Goal: Find specific page/section: Find specific page/section

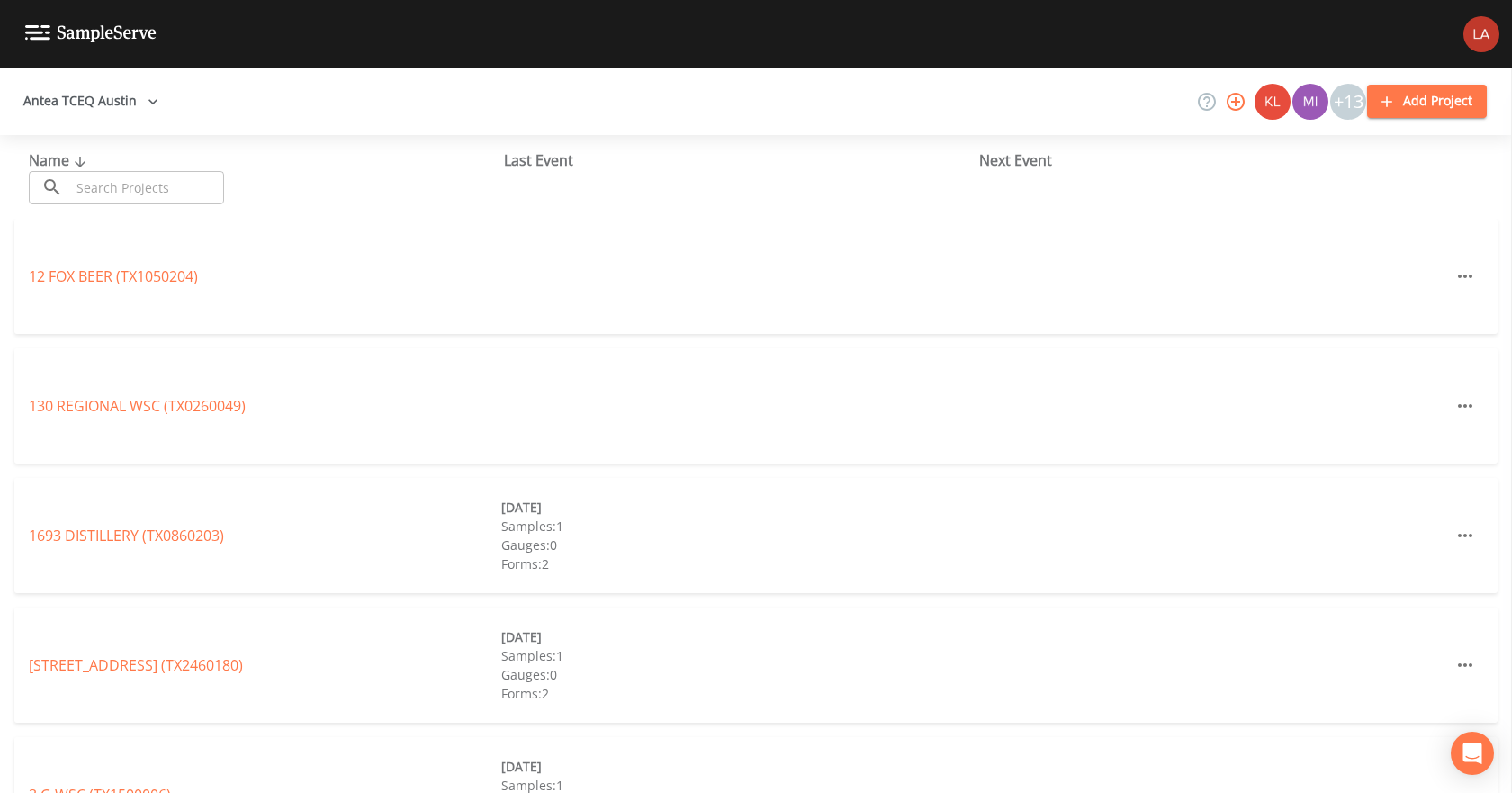
click at [136, 110] on button "Antea TCEQ Austin" at bounding box center [91, 102] width 150 height 33
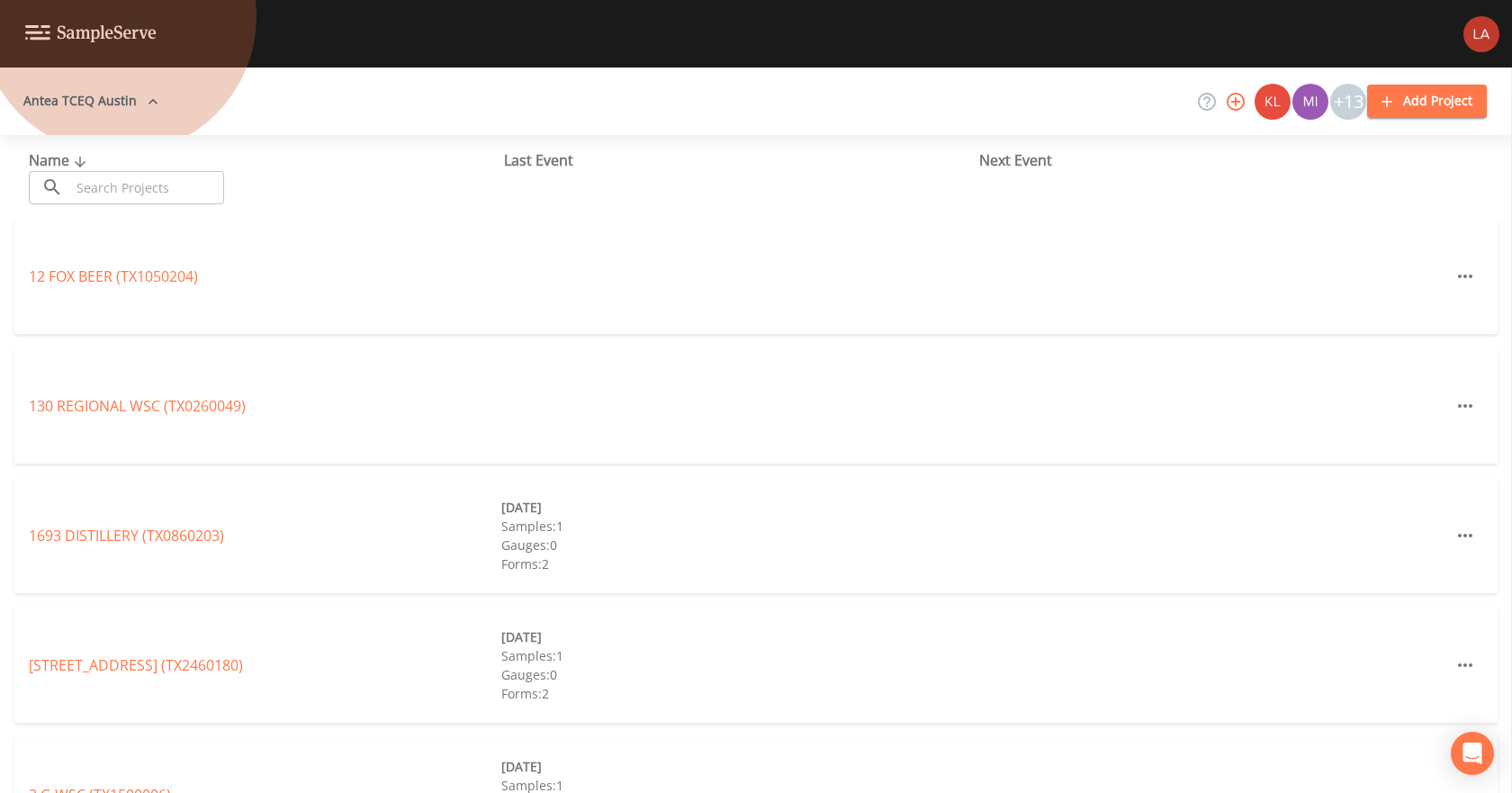
click at [154, 792] on link "Antea TCEQ Houston [GEOGRAPHIC_DATA]" at bounding box center [299, 804] width 289 height 20
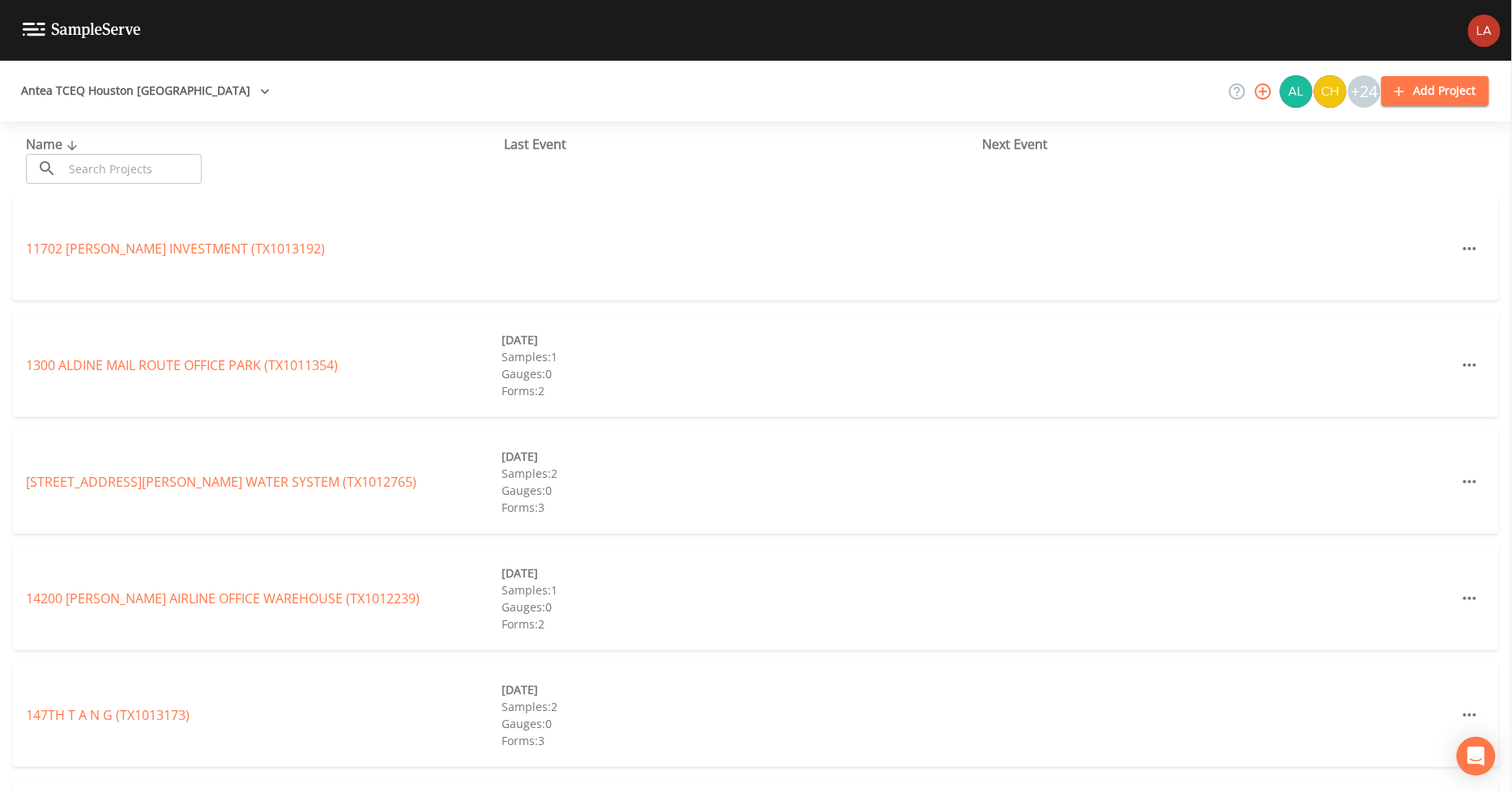
click at [158, 150] on div "Name ​ ​" at bounding box center [264, 159] width 478 height 49
click at [163, 160] on input "text" at bounding box center [132, 169] width 138 height 30
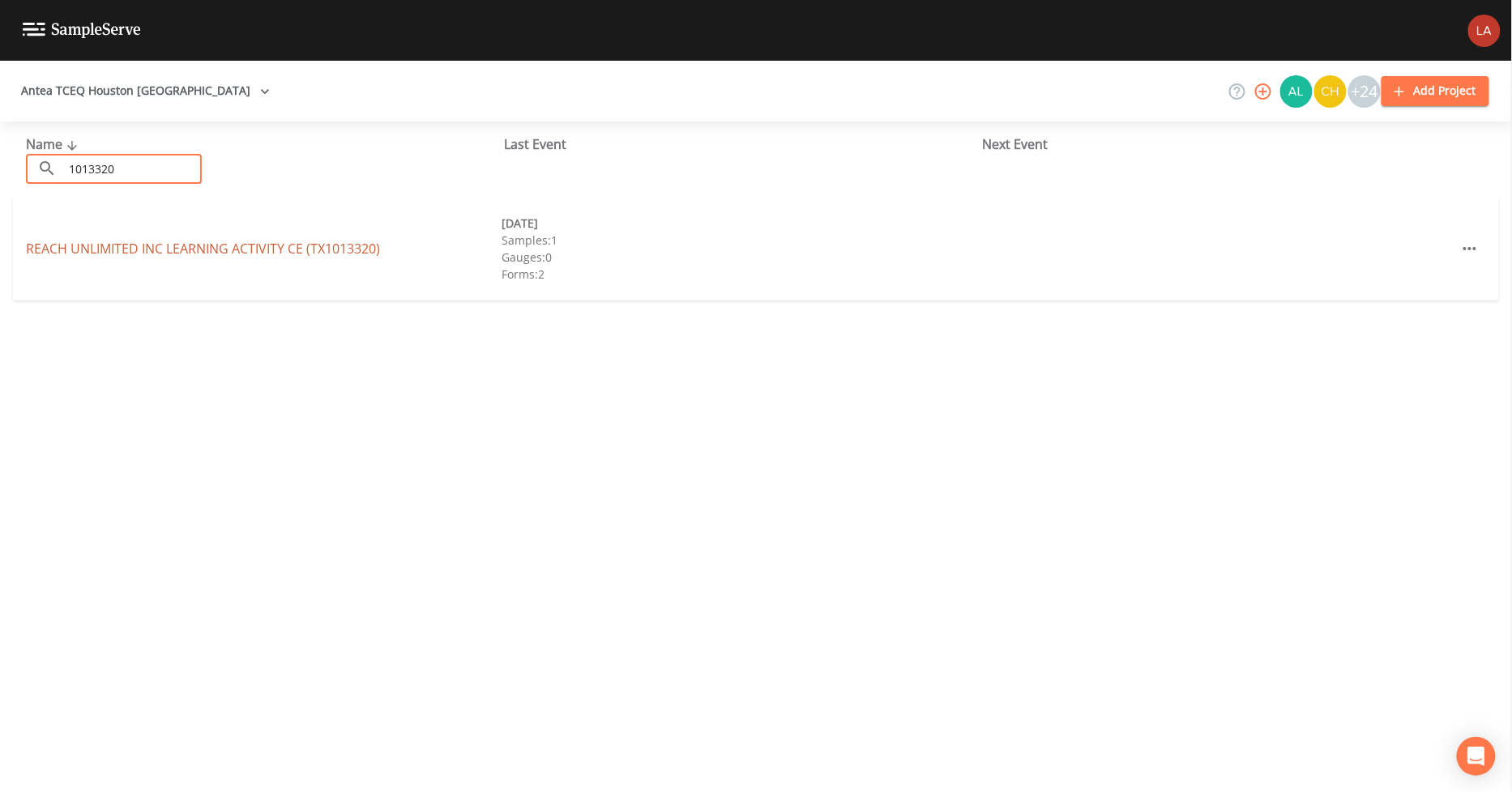
type input "1013320"
click at [223, 253] on link "REACH UNLIMITED INC LEARNING ACTIVITY CE (TX1013320)" at bounding box center [202, 248] width 354 height 18
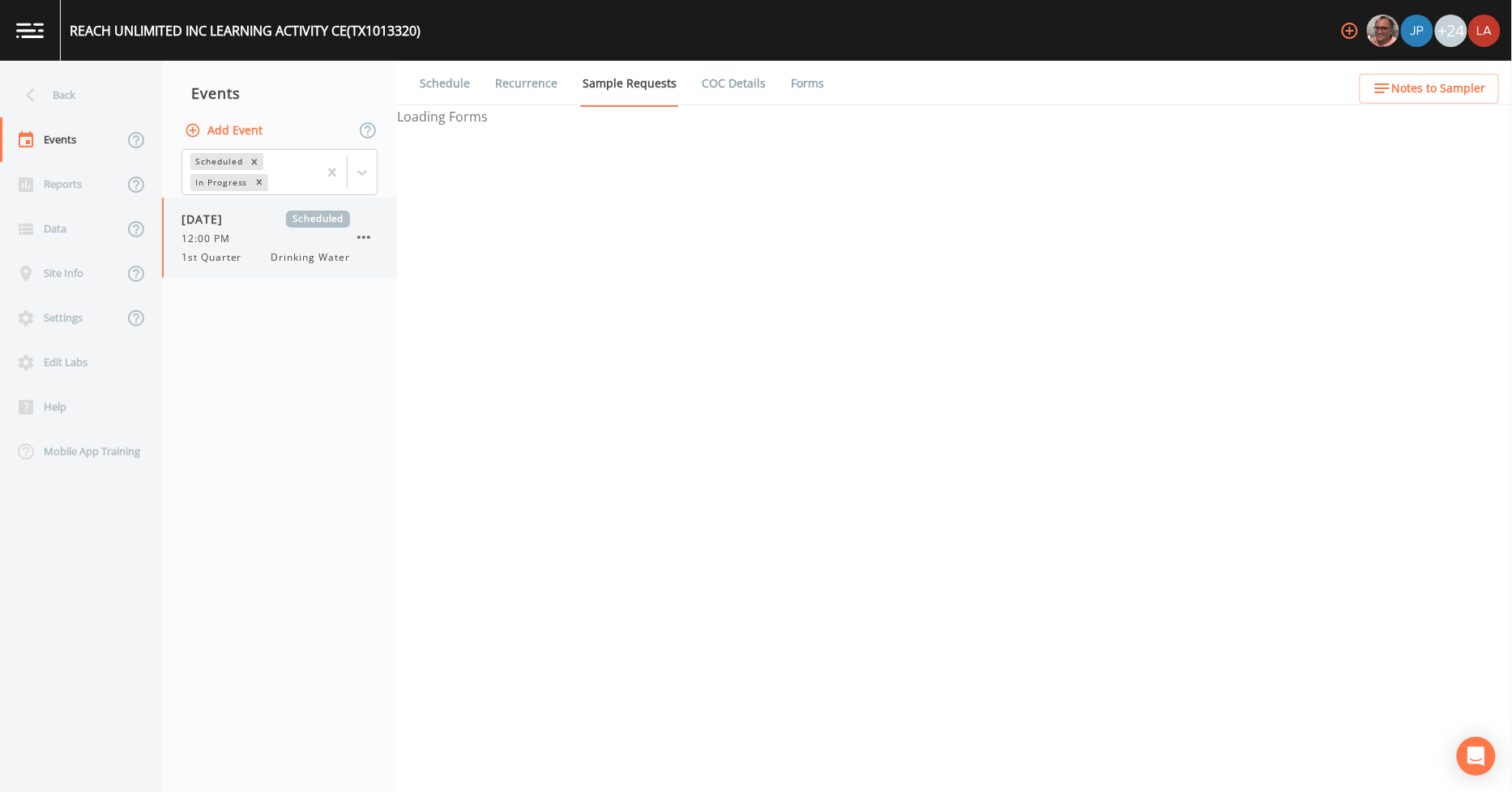
click at [201, 256] on span "1st Quarter" at bounding box center [217, 257] width 70 height 15
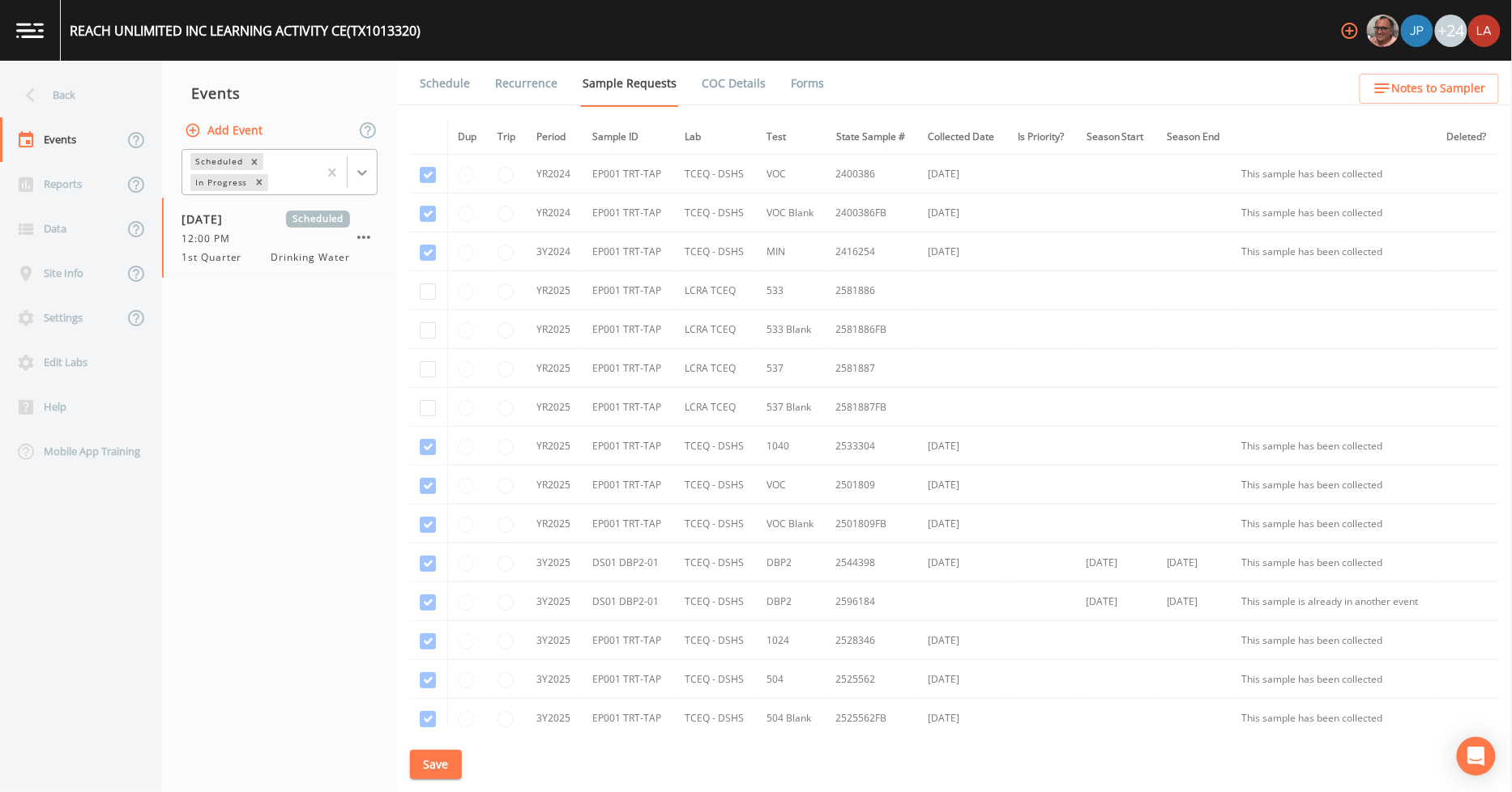
click at [363, 181] on div at bounding box center [362, 172] width 29 height 29
drag, startPoint x: 211, startPoint y: 224, endPoint x: 339, endPoint y: 203, distance: 129.7
click at [212, 224] on div "Completed" at bounding box center [279, 218] width 196 height 27
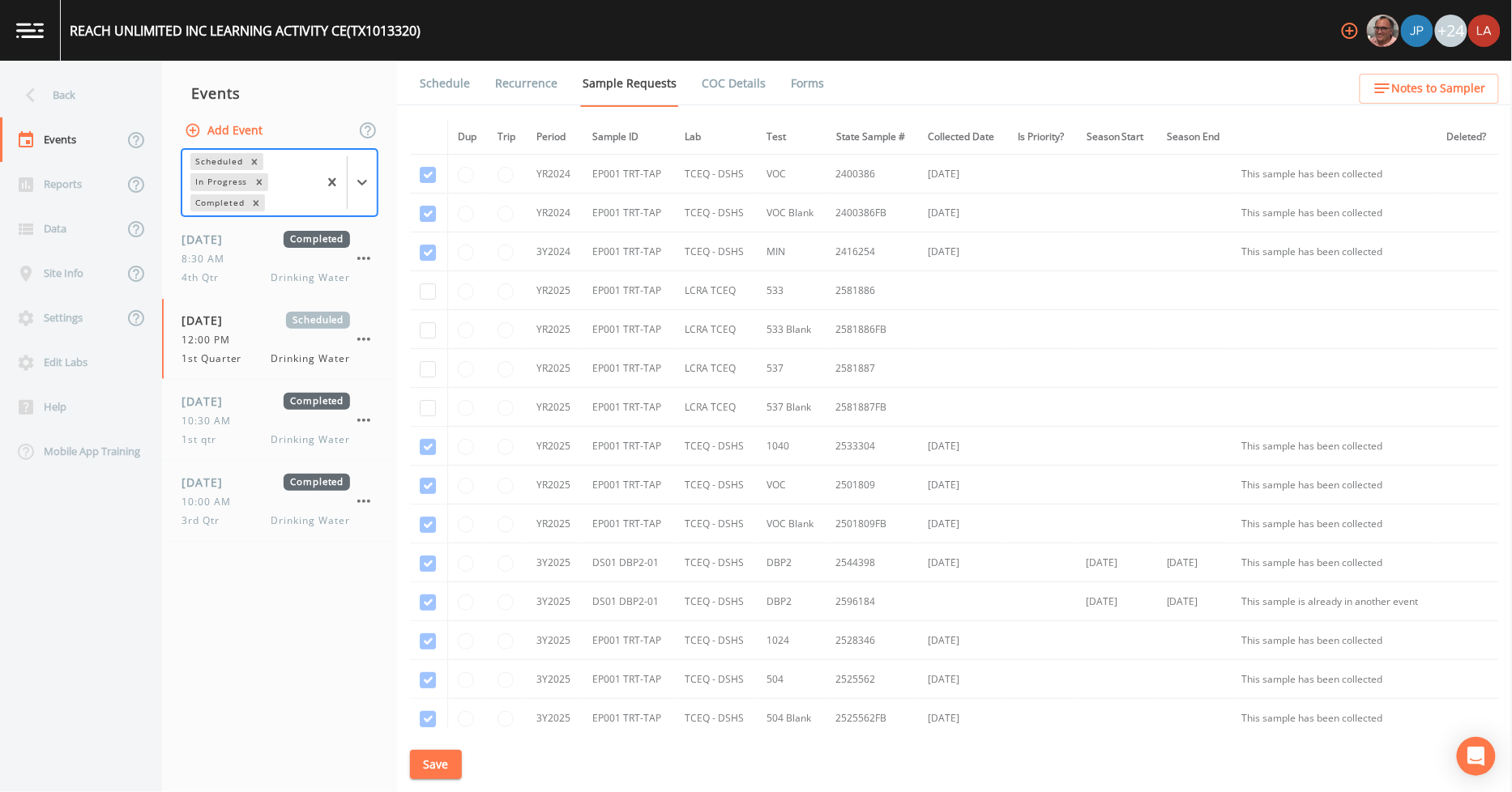
click at [458, 81] on link "Schedule" at bounding box center [444, 84] width 55 height 46
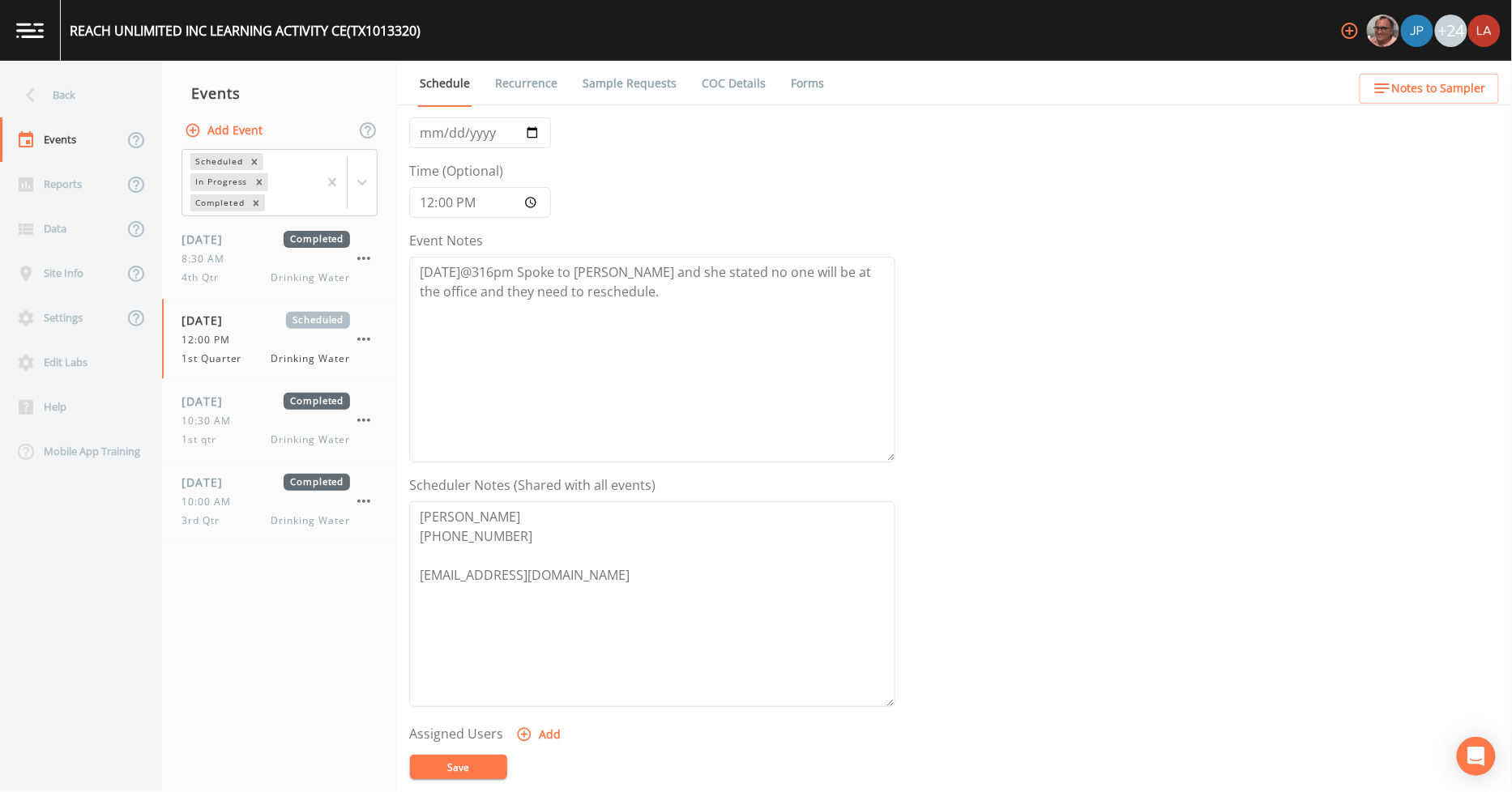
scroll to position [180, 0]
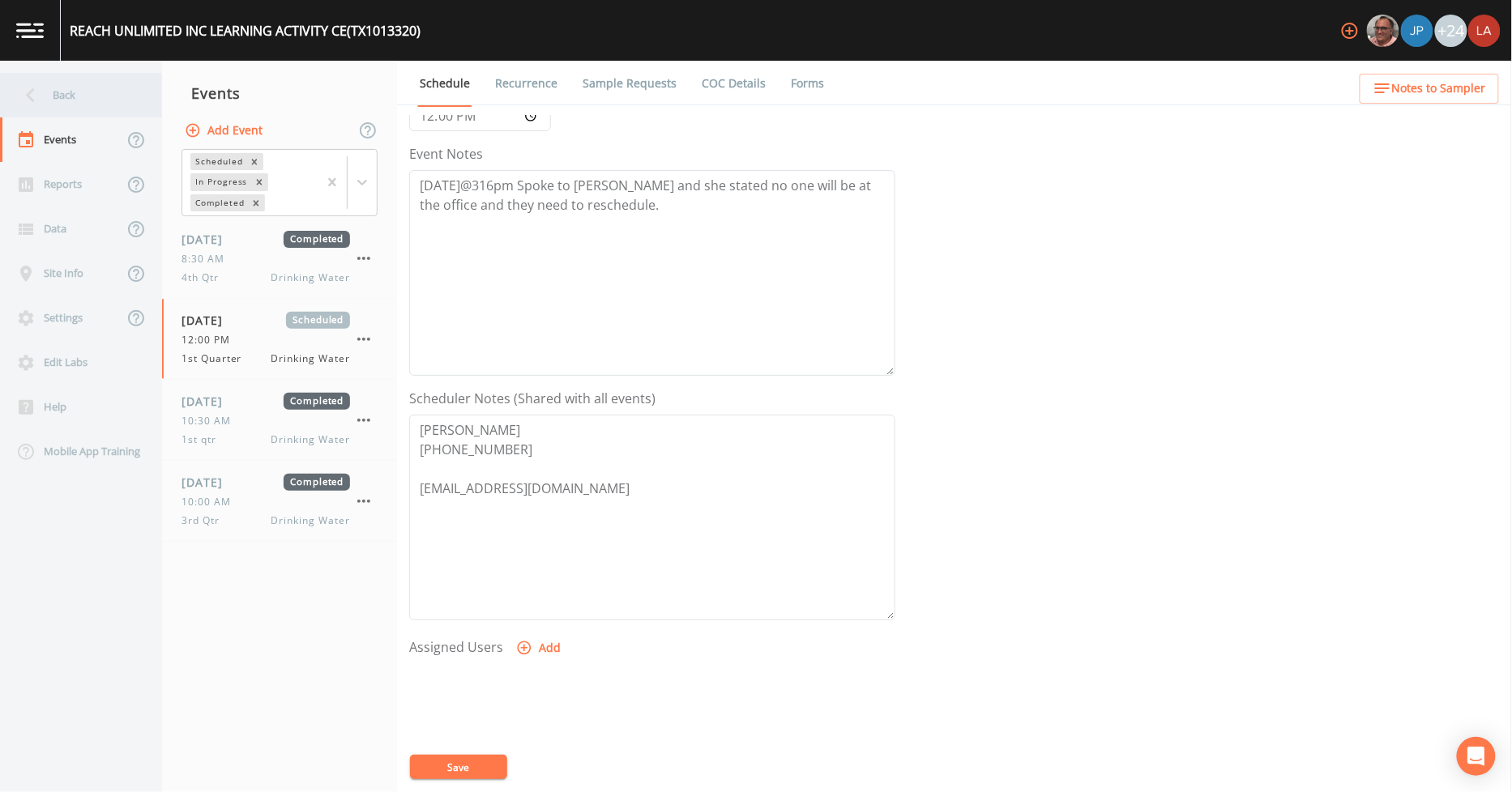
click at [78, 100] on div "Back" at bounding box center [73, 95] width 146 height 45
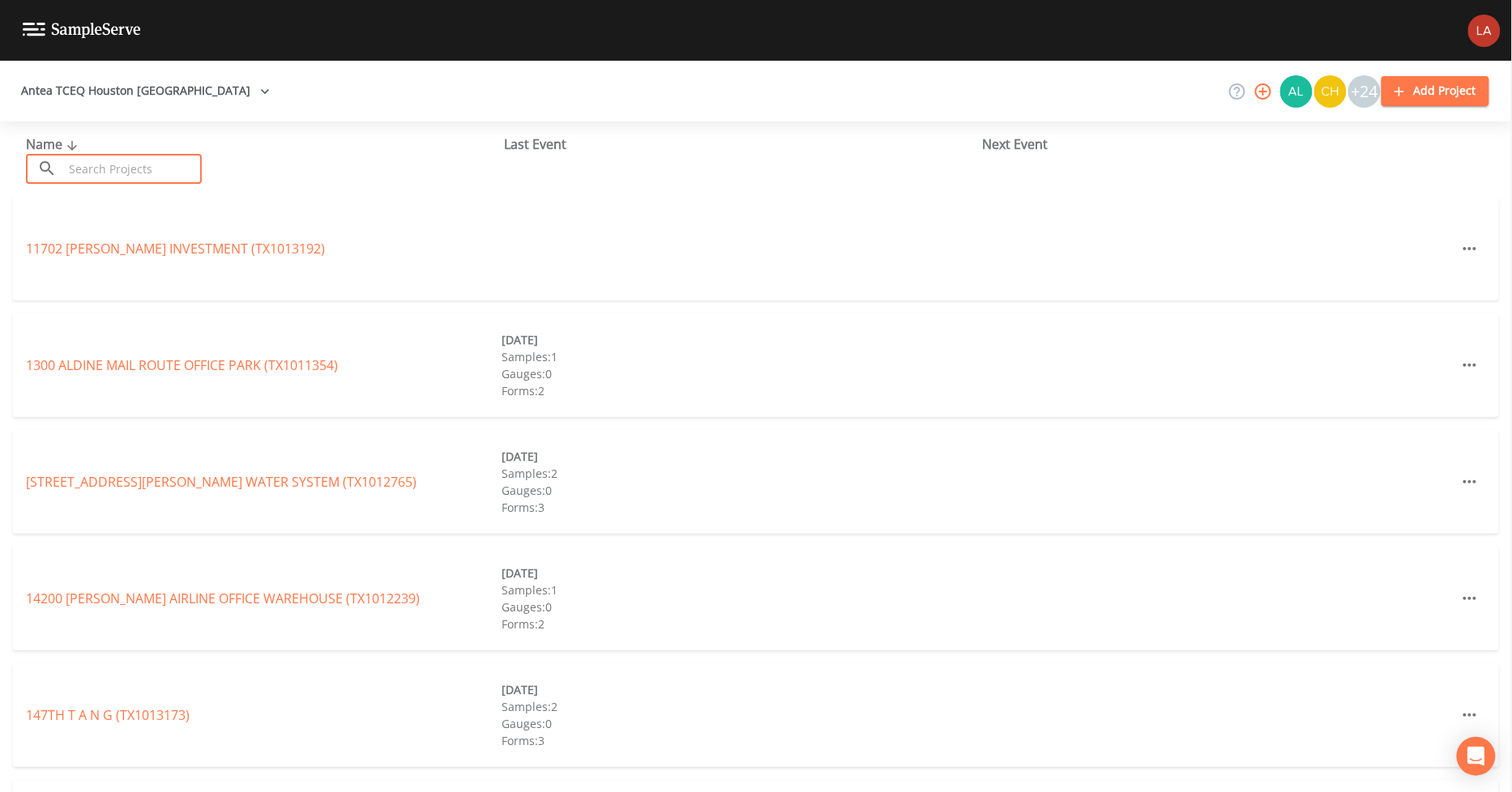
click at [177, 158] on input "text" at bounding box center [132, 169] width 138 height 30
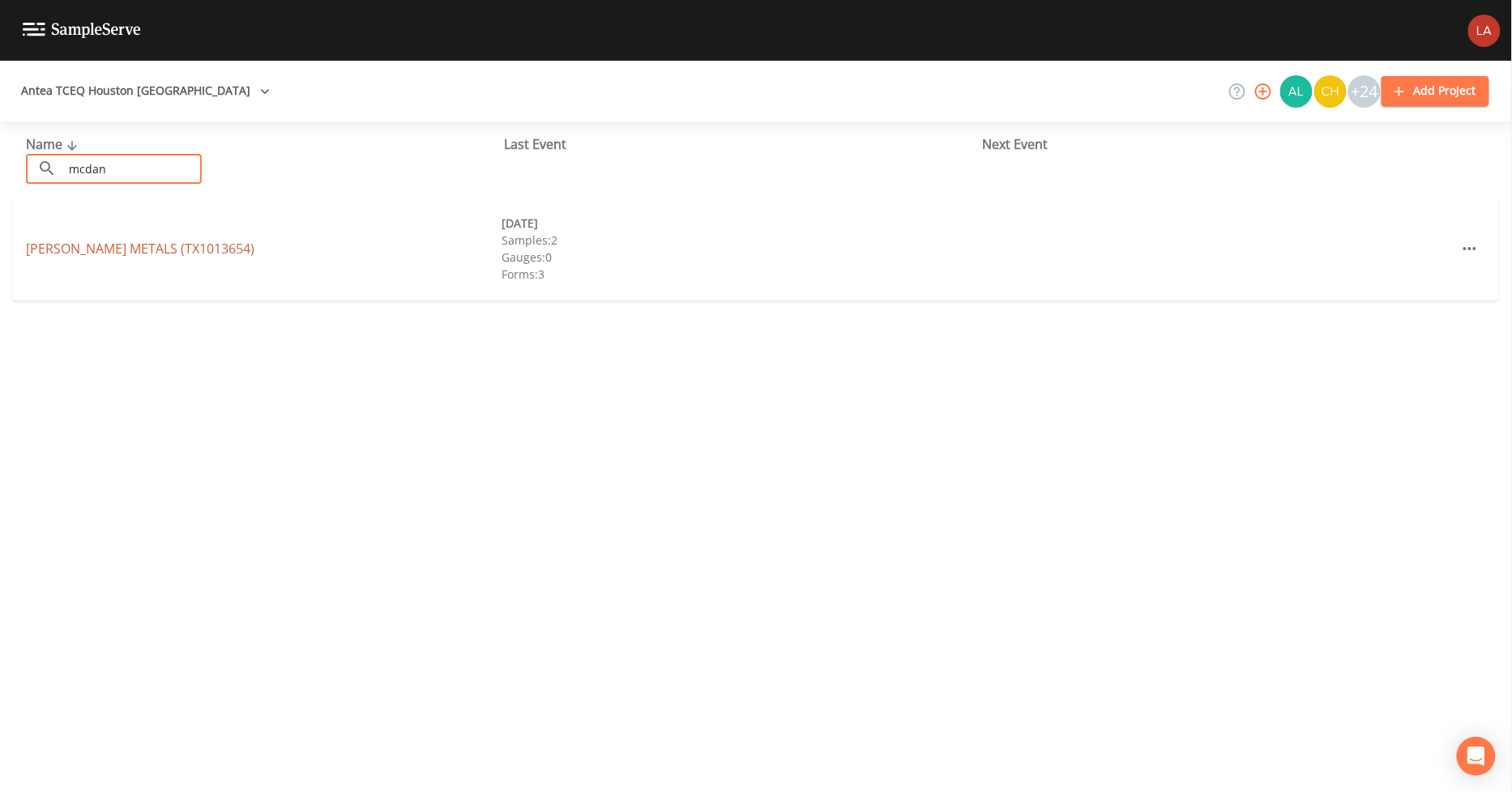
type input "mcdan"
click at [172, 244] on link "MCDANIEL METALS (TX1013654)" at bounding box center [140, 248] width 229 height 18
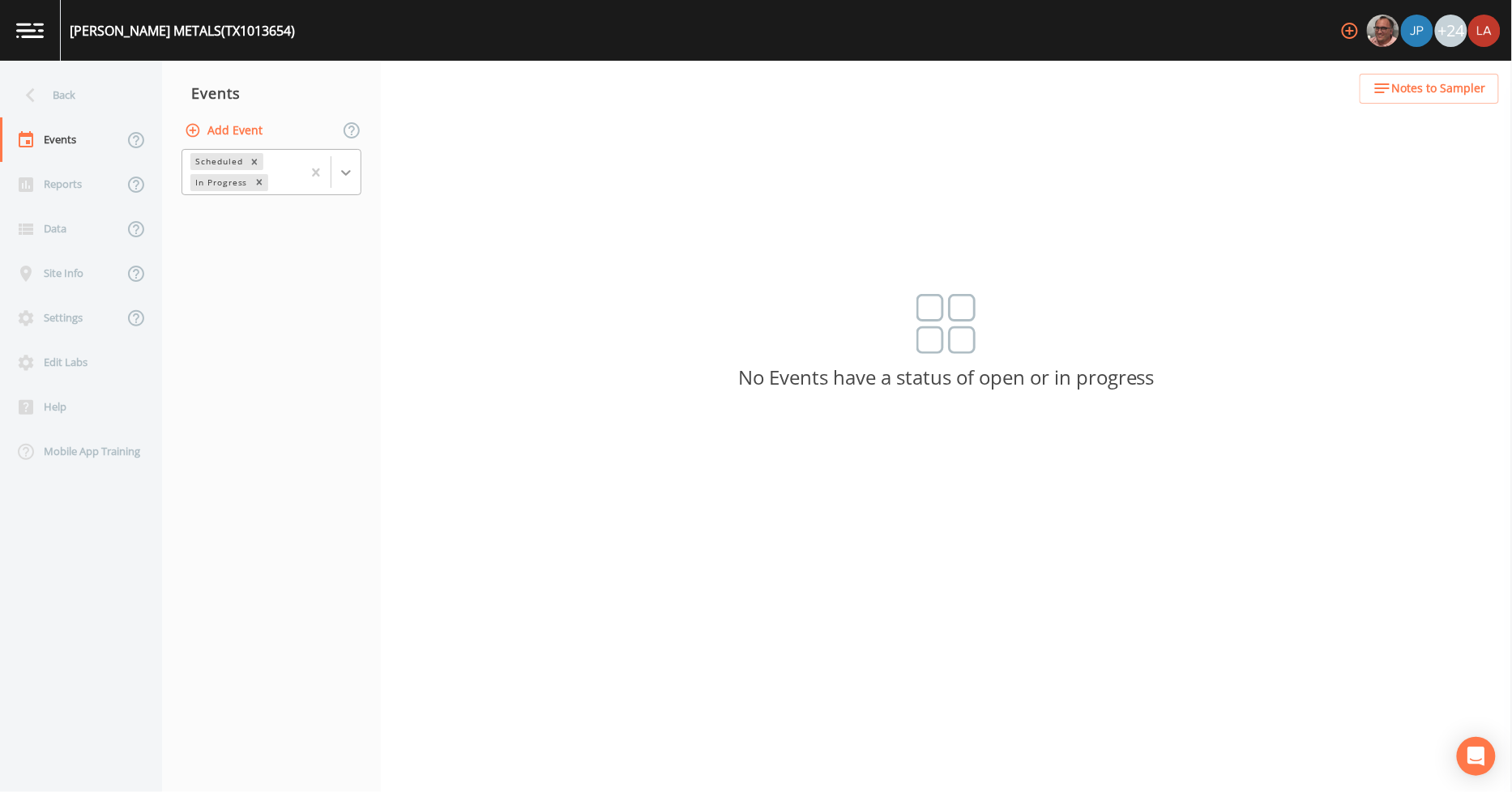
click at [352, 180] on icon at bounding box center [346, 172] width 16 height 16
click at [214, 214] on div "Completed" at bounding box center [271, 218] width 180 height 27
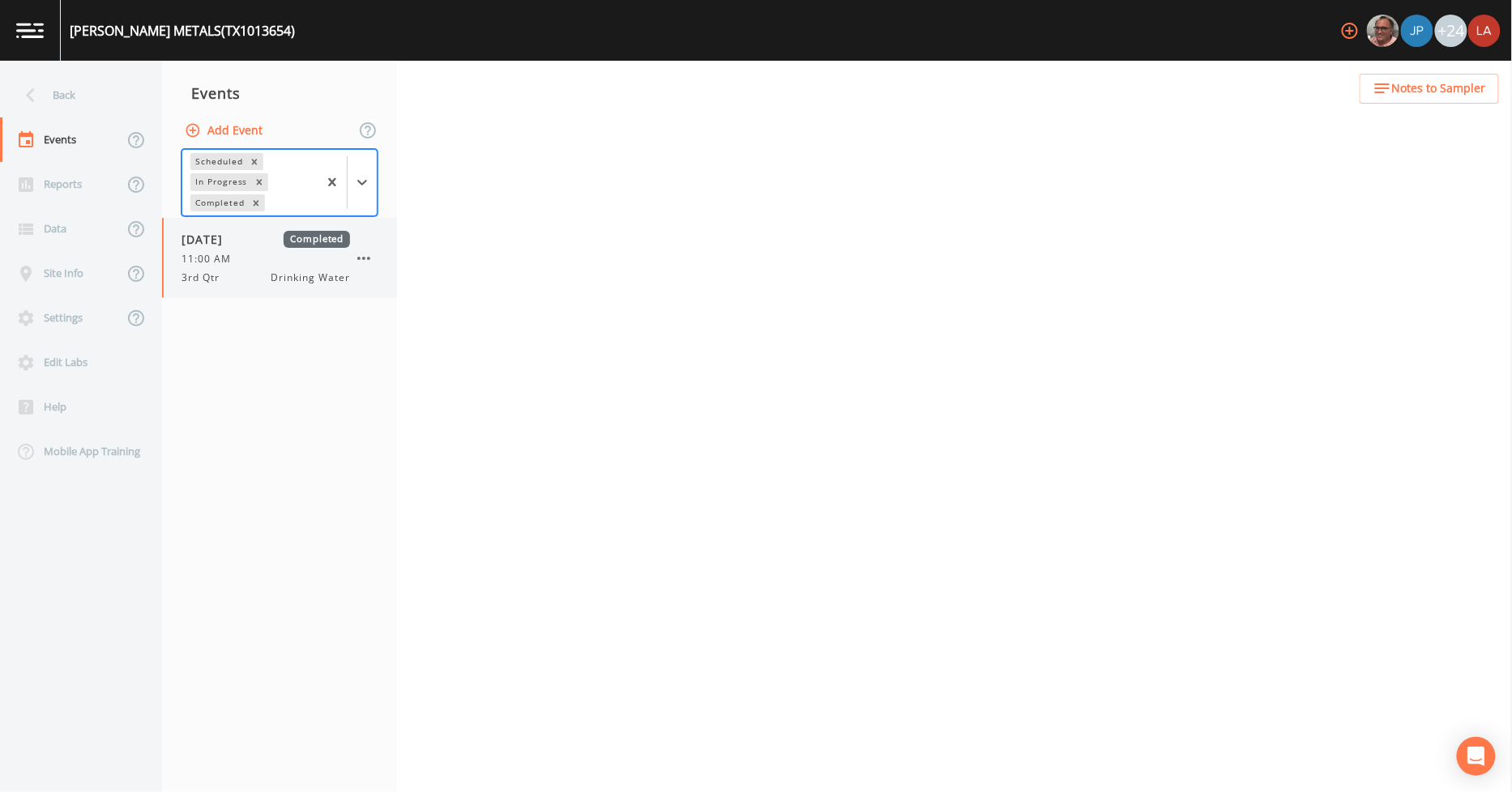
click at [225, 277] on span "3rd Qtr" at bounding box center [205, 277] width 48 height 15
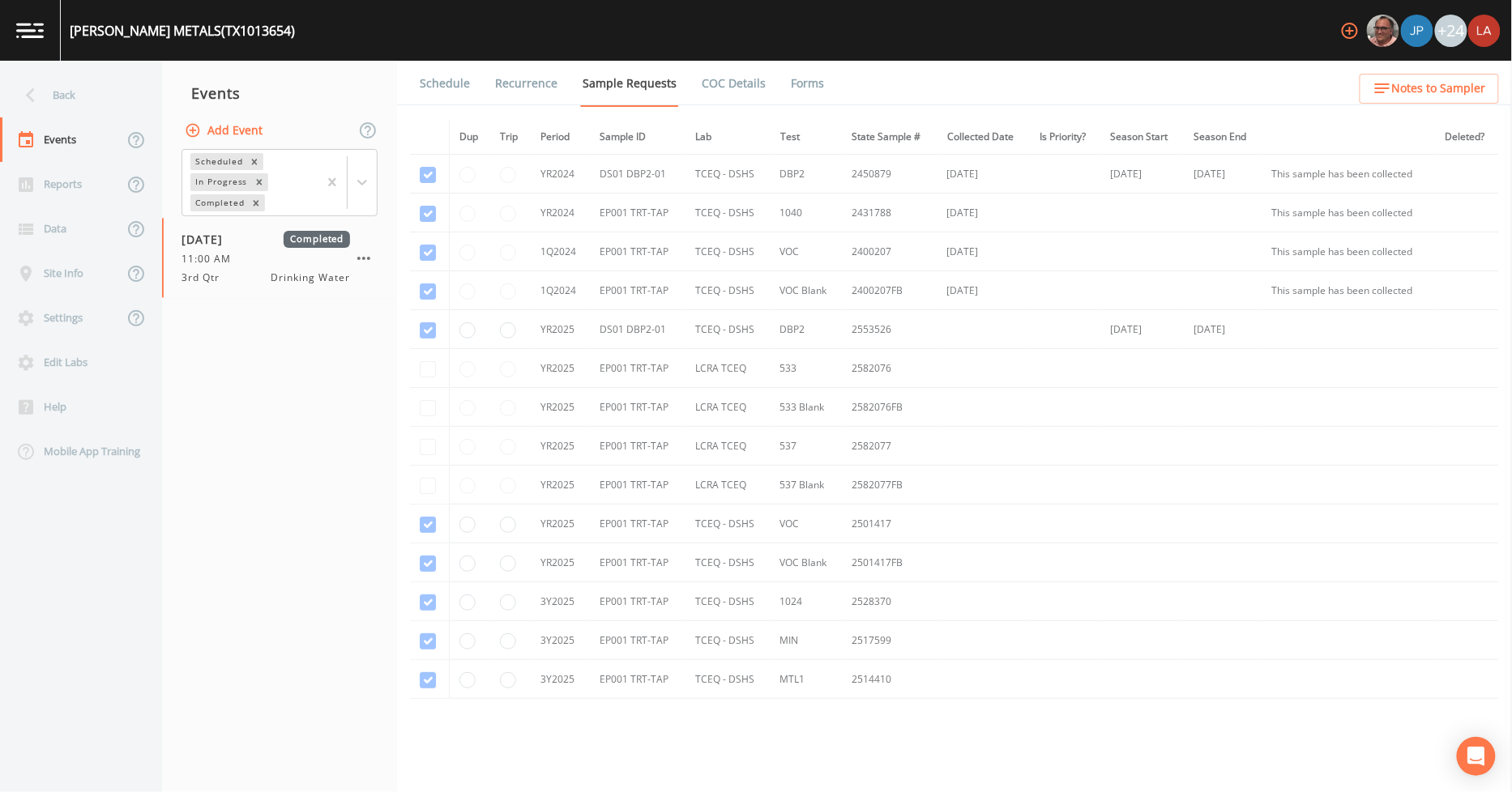
click at [457, 98] on link "Schedule" at bounding box center [444, 84] width 55 height 46
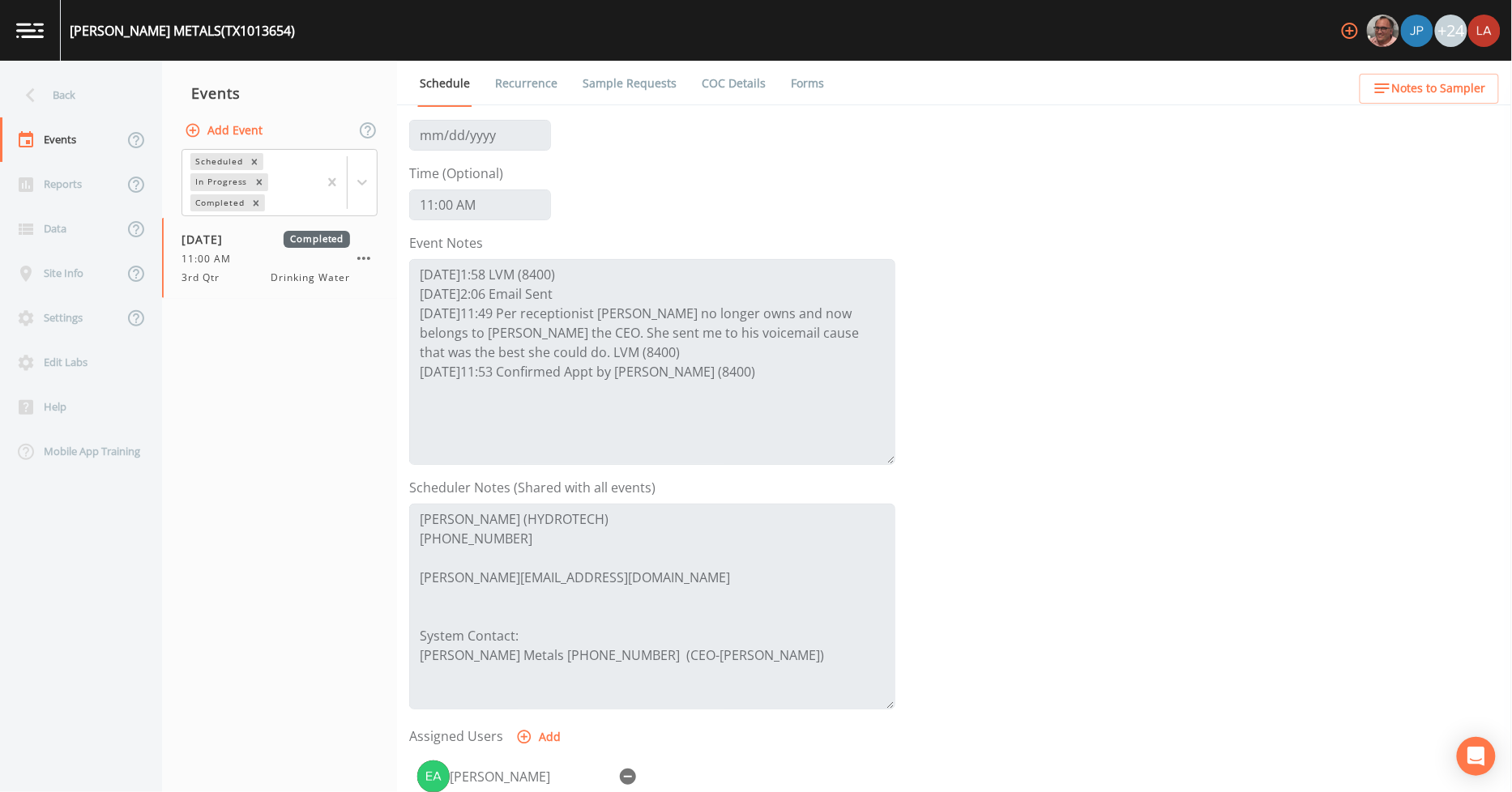
scroll to position [90, 0]
click at [63, 89] on div "Back" at bounding box center [73, 95] width 146 height 45
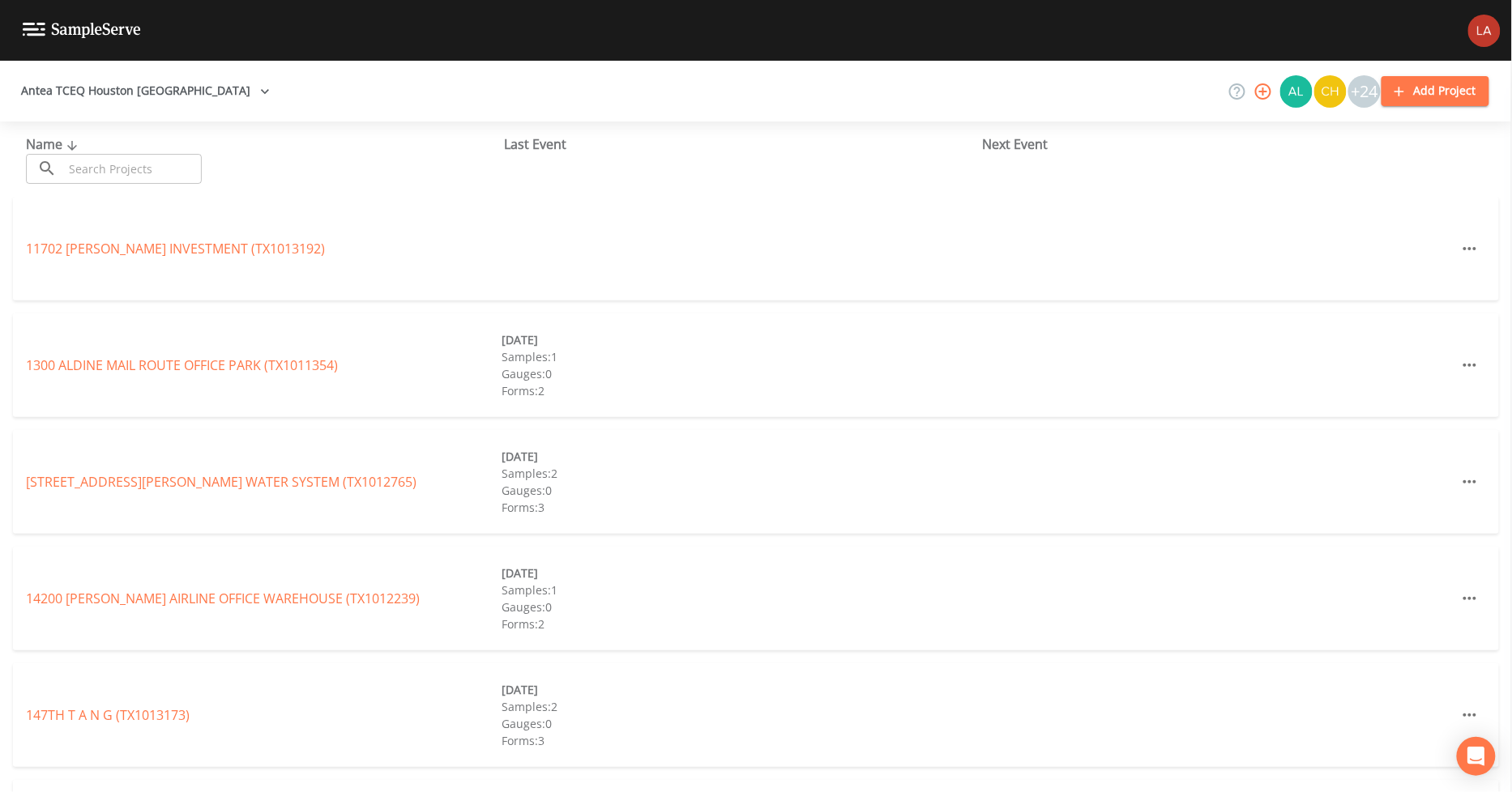
click at [107, 167] on input "text" at bounding box center [132, 169] width 138 height 30
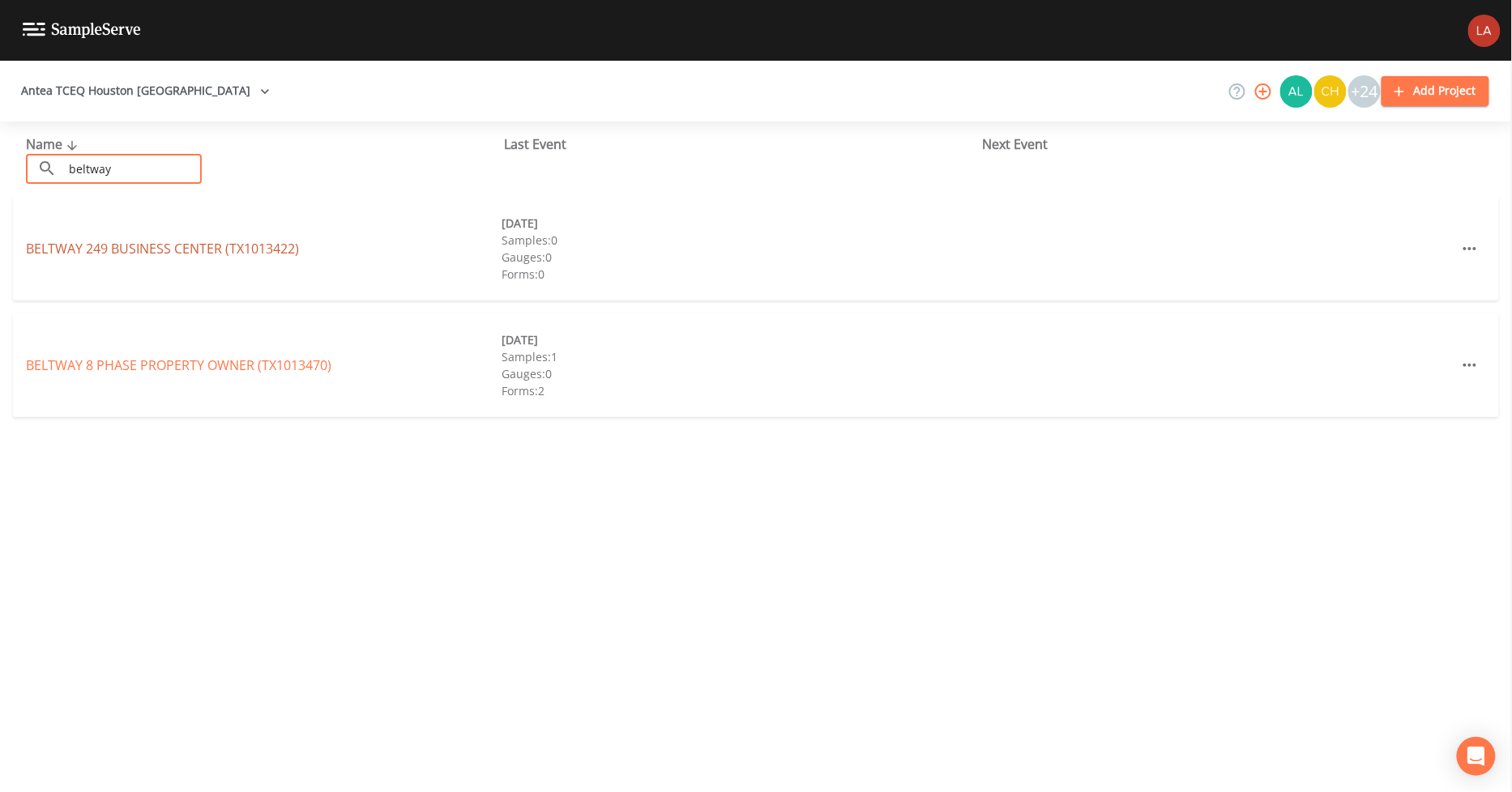
type input "beltway"
click at [87, 246] on link "BELTWAY 249 BUSINESS CENTER (TX1013422)" at bounding box center [162, 248] width 273 height 18
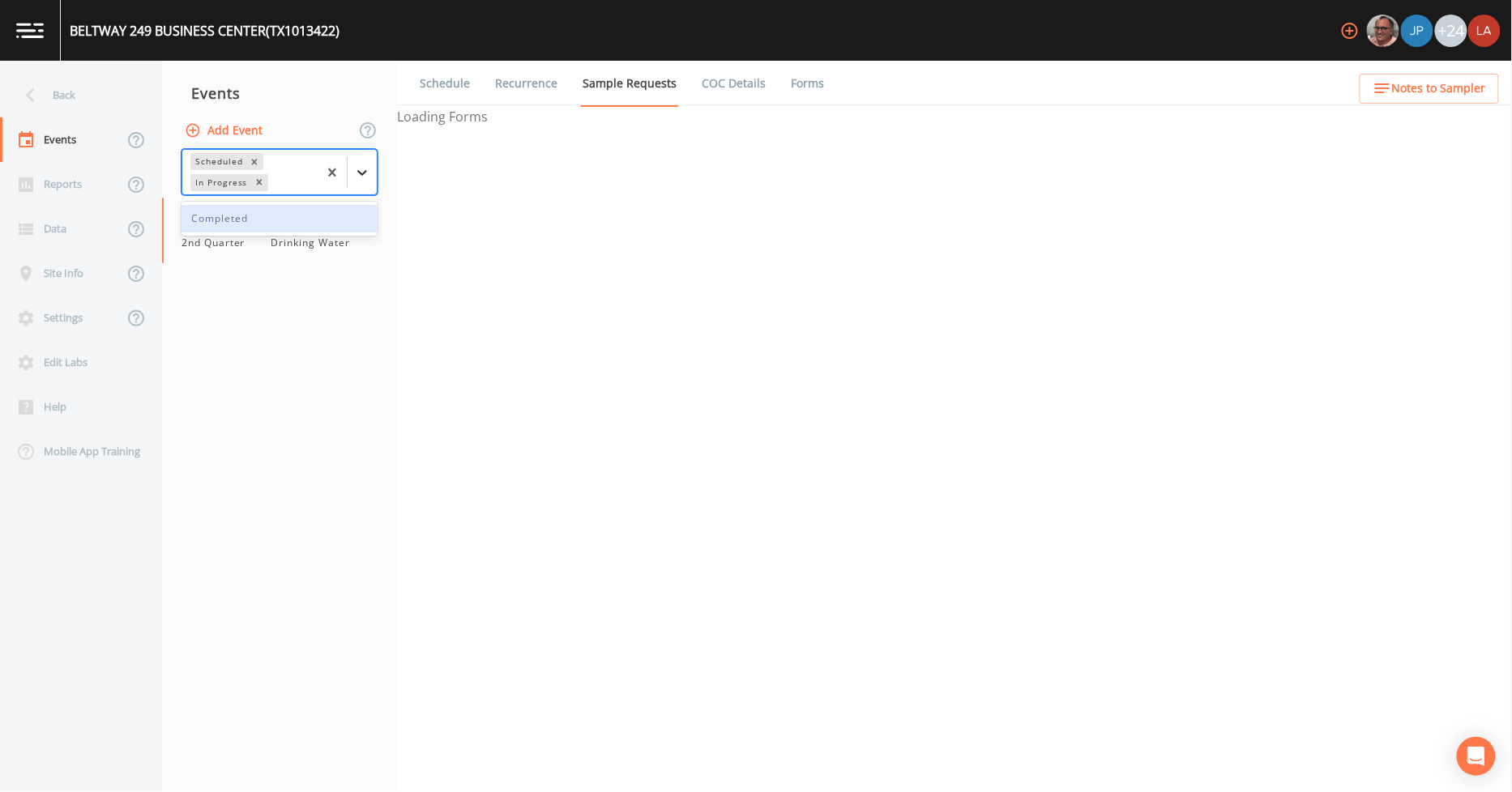
click at [359, 172] on icon at bounding box center [362, 172] width 10 height 5
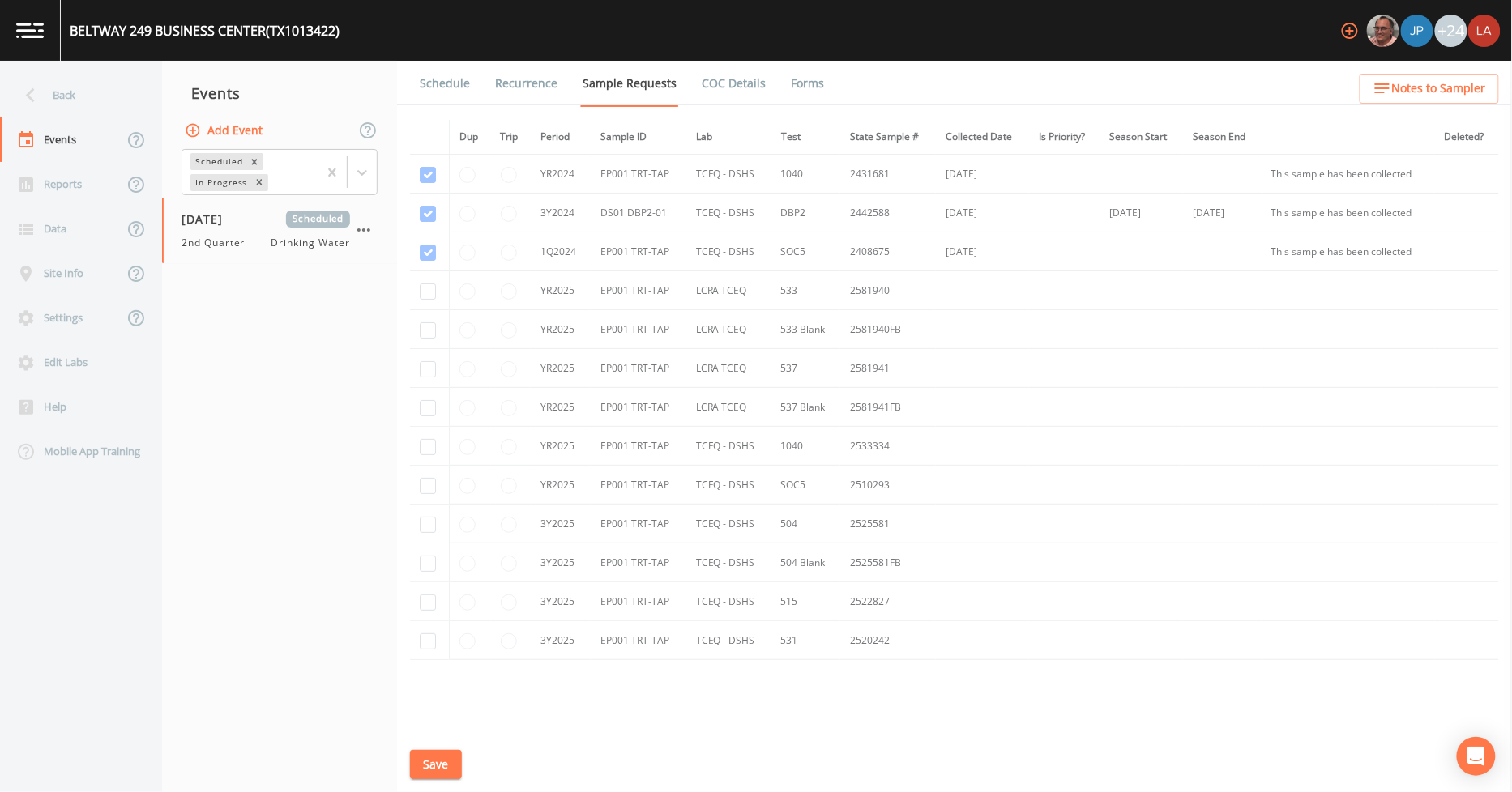
click at [204, 264] on nav "Events Add Event Scheduled In Progress 06/17/2025 Scheduled 2nd Quarter Drinkin…" at bounding box center [279, 426] width 235 height 731
click at [209, 241] on span "2nd Quarter" at bounding box center [218, 243] width 74 height 15
click at [451, 76] on link "Schedule" at bounding box center [444, 84] width 55 height 46
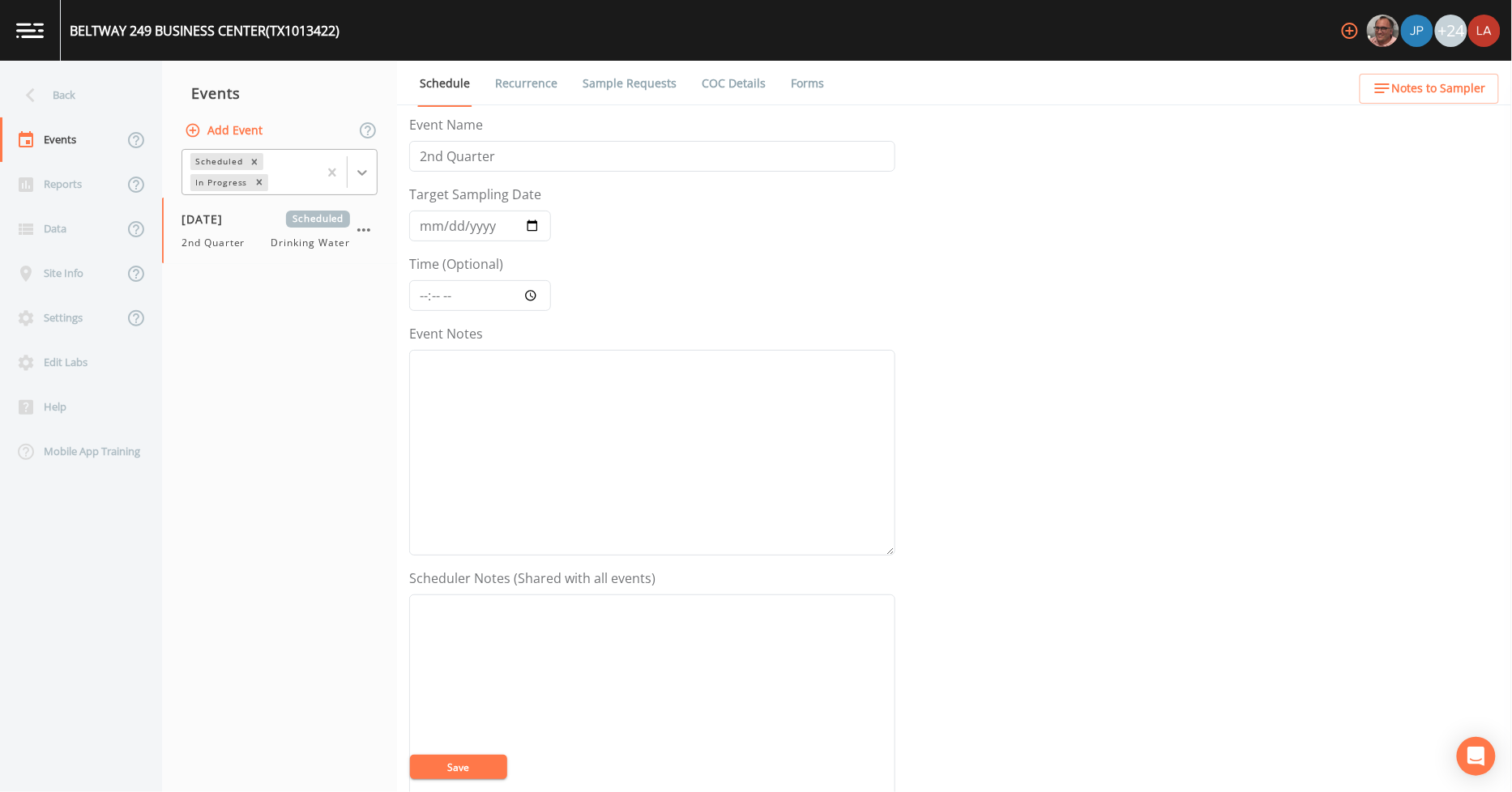
click at [363, 167] on icon at bounding box center [362, 172] width 16 height 16
click at [237, 221] on div "Completed" at bounding box center [279, 218] width 196 height 27
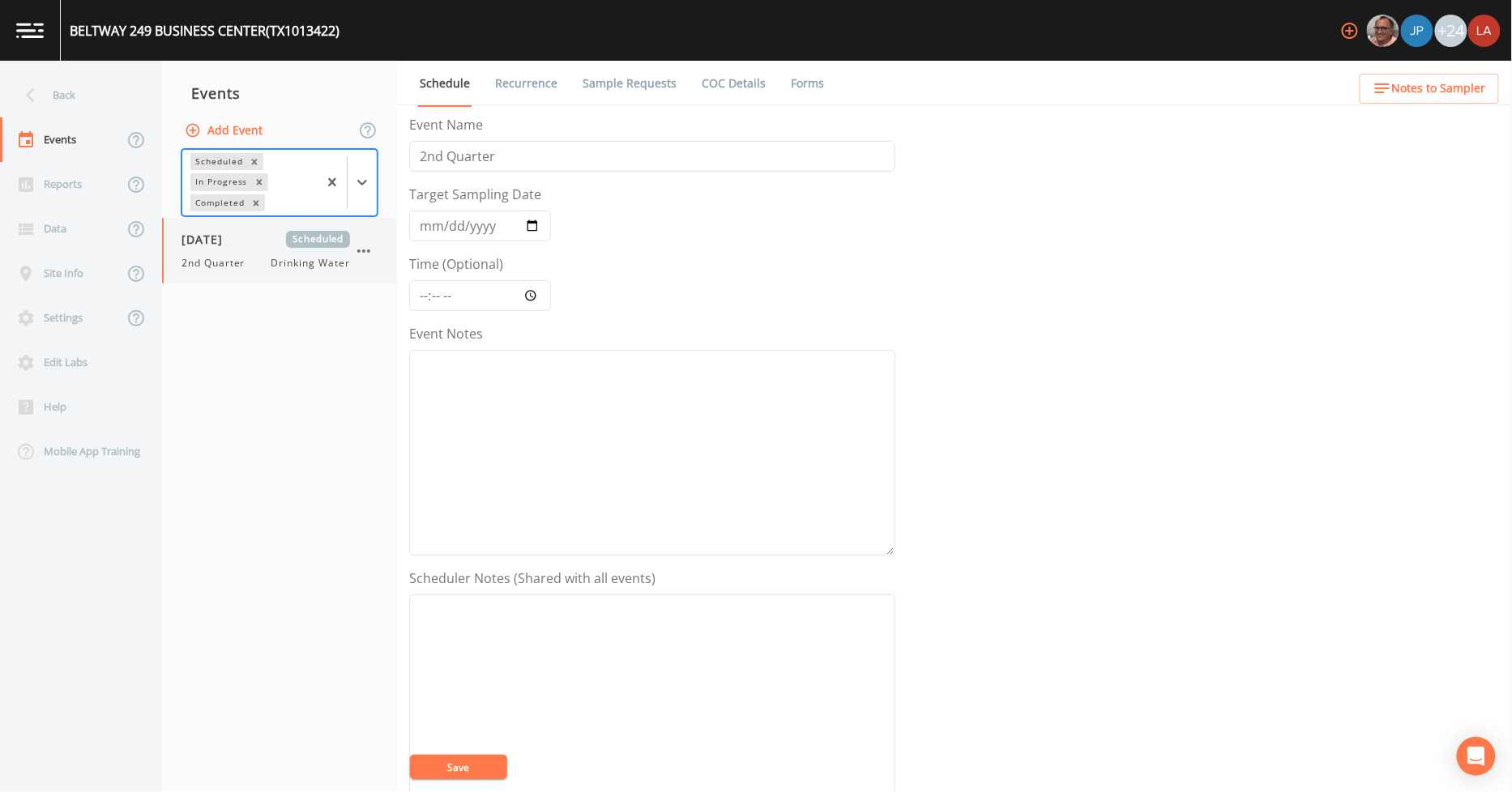
click at [221, 275] on div "06/17/2025 Scheduled 2nd Quarter Drinking Water" at bounding box center [279, 251] width 235 height 66
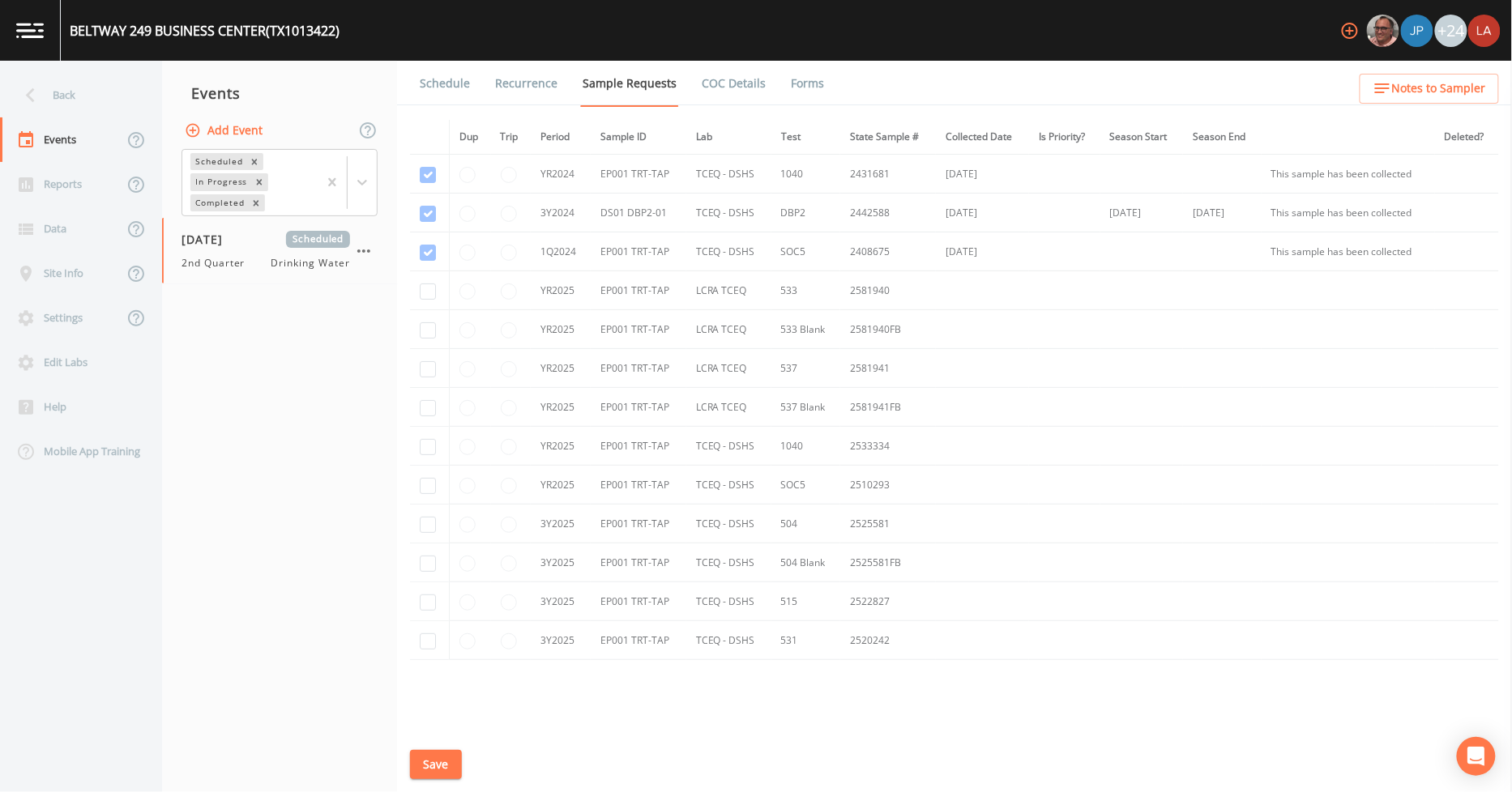
click at [422, 101] on link "Schedule" at bounding box center [444, 84] width 55 height 46
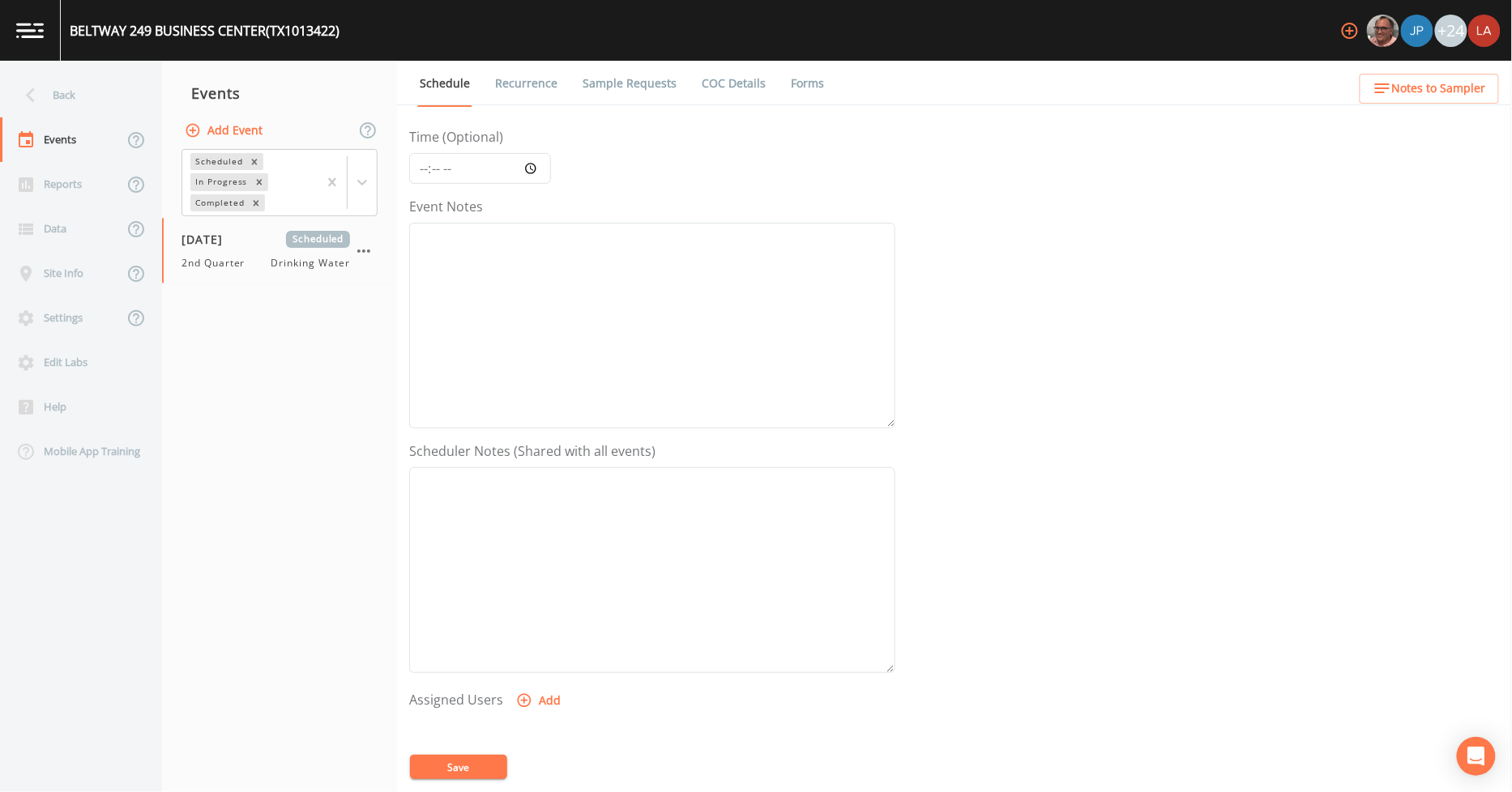
scroll to position [350, 0]
